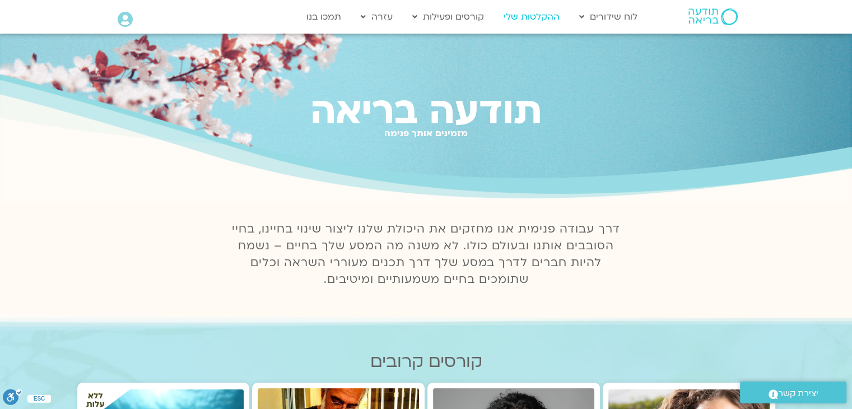
click at [544, 22] on link "ההקלטות שלי" at bounding box center [531, 16] width 67 height 21
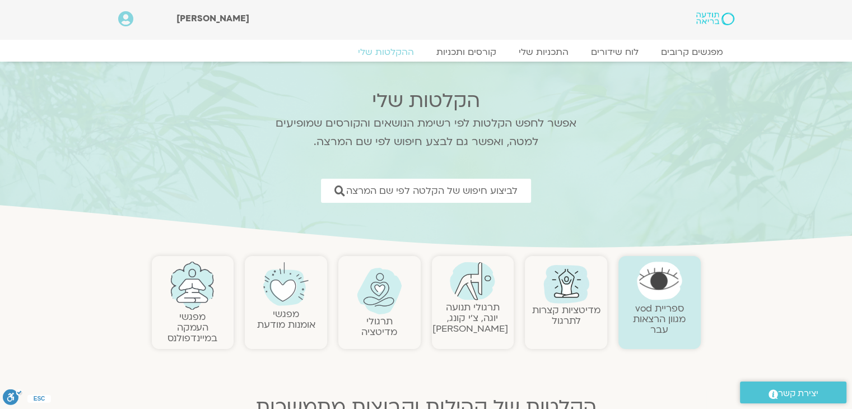
click at [386, 314] on link at bounding box center [379, 291] width 71 height 46
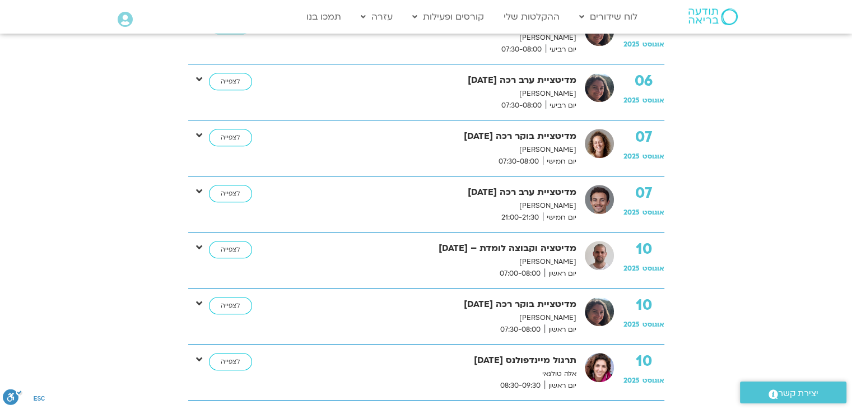
scroll to position [656, 0]
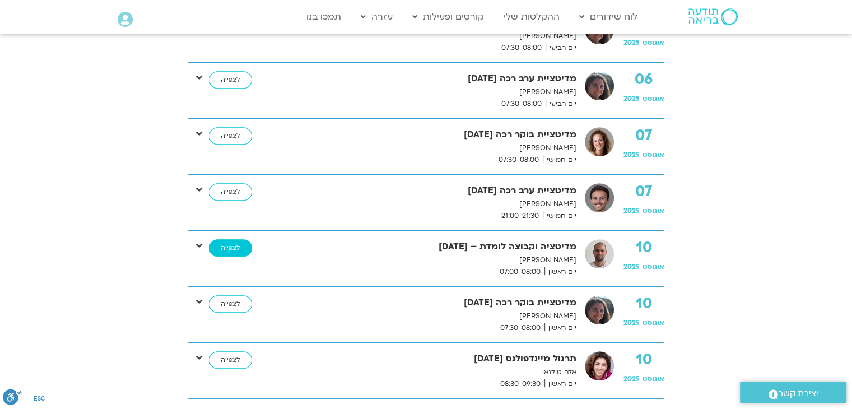
click at [215, 247] on link "לצפייה" at bounding box center [230, 248] width 43 height 18
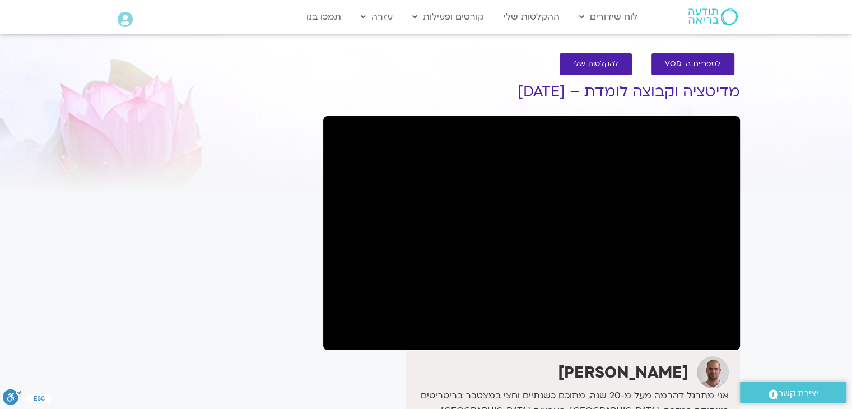
scroll to position [176, 0]
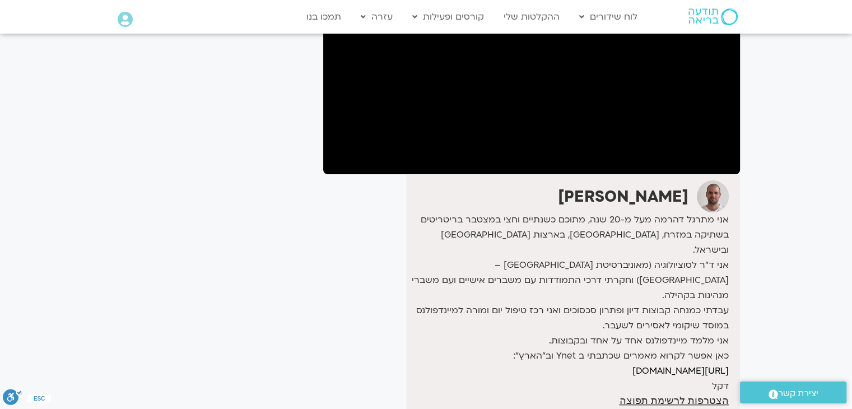
drag, startPoint x: 860, startPoint y: 82, endPoint x: 852, endPoint y: 132, distance: 49.8
click at [851, 132] on html "דלג לתוכן Main Menu לוח שידורים לוח שידורים יומי תכניה שבועית ההקלטות שלי קורסי…" at bounding box center [426, 374] width 852 height 1100
